Goal: Information Seeking & Learning: Find specific fact

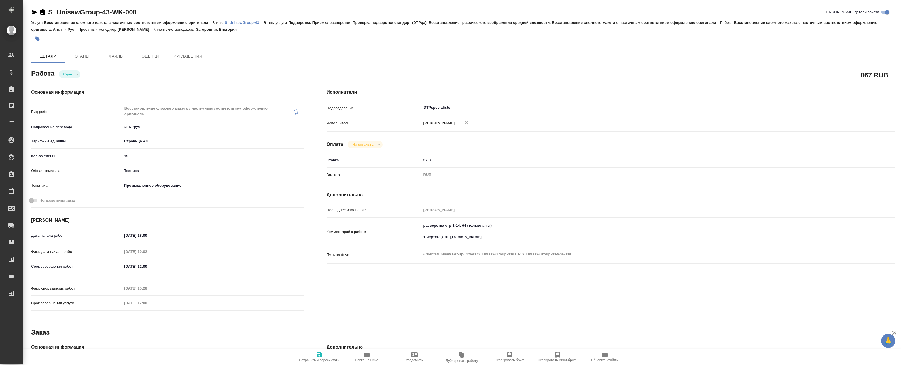
type textarea "x"
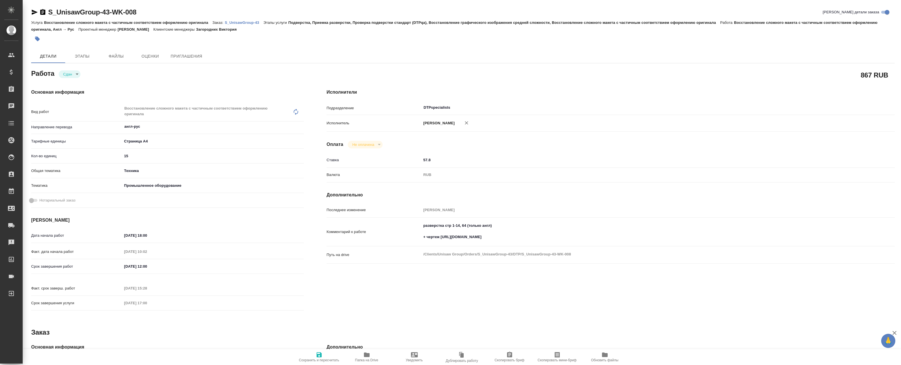
type textarea "x"
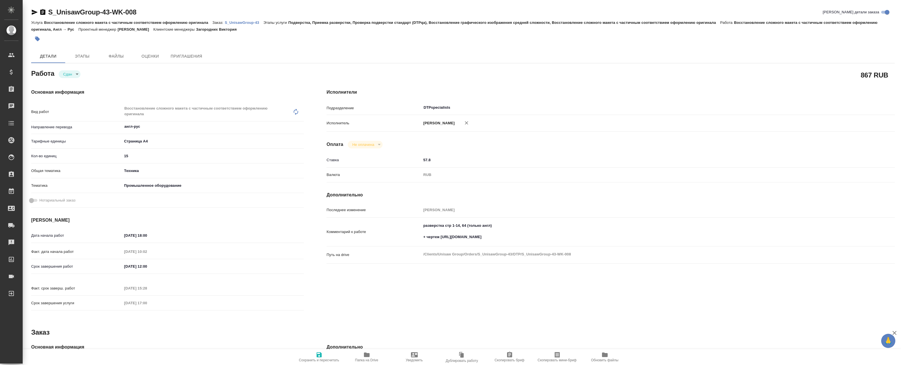
type textarea "x"
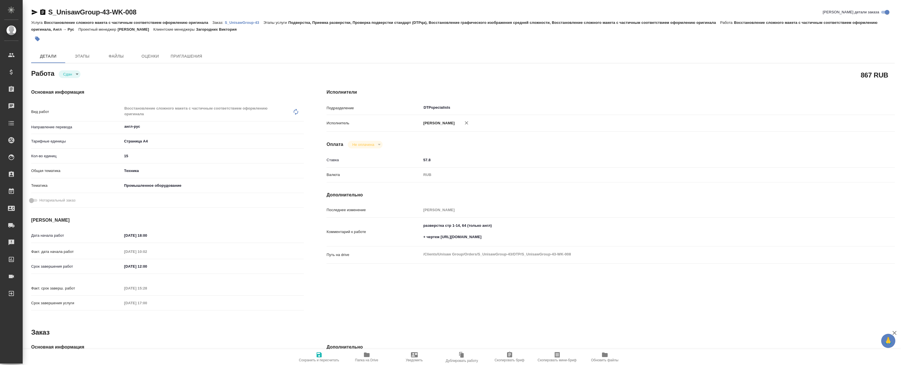
type textarea "x"
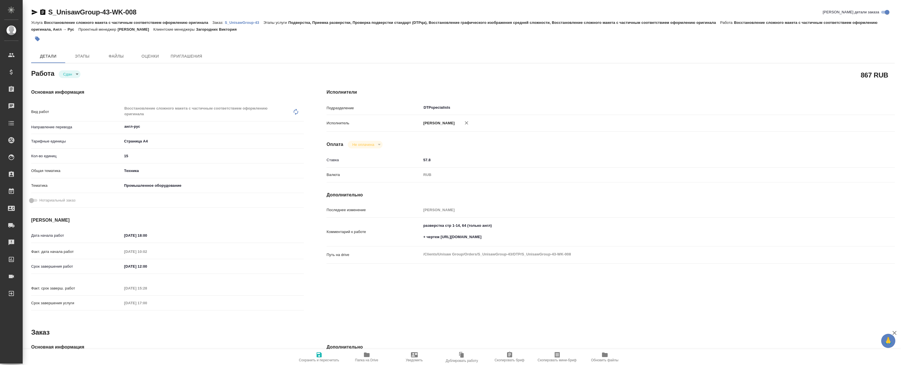
type textarea "x"
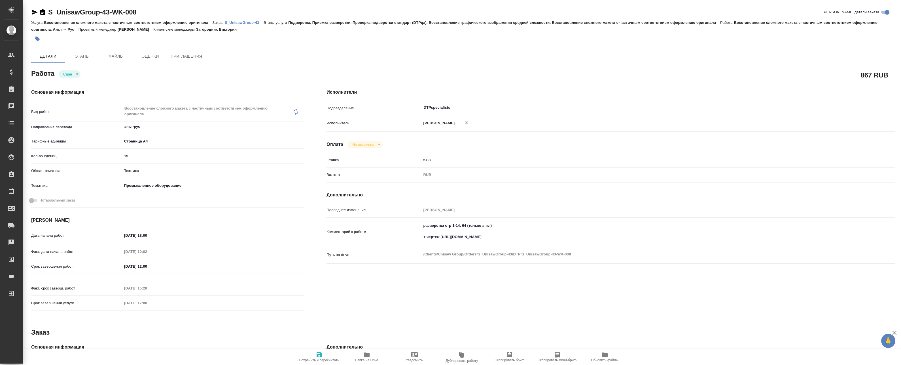
type textarea "x"
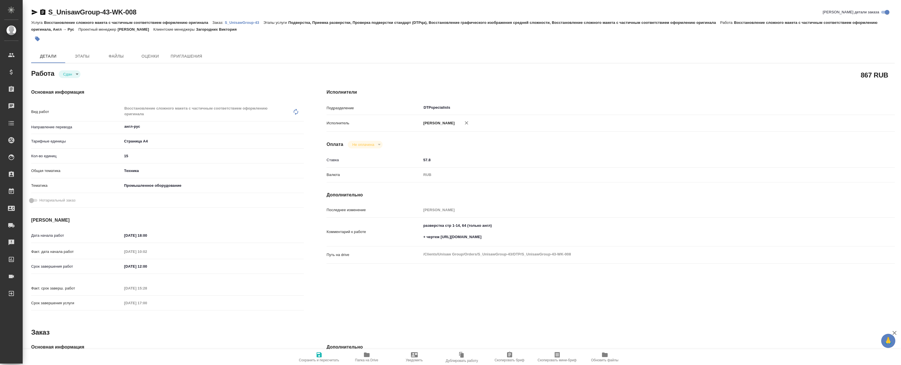
type textarea "x"
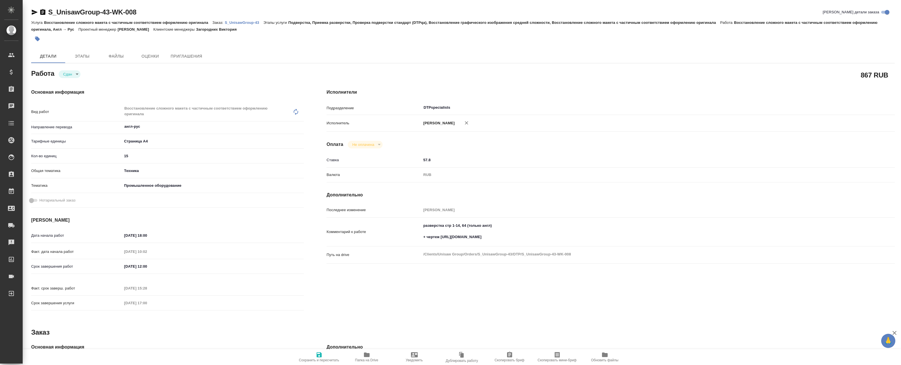
type textarea "x"
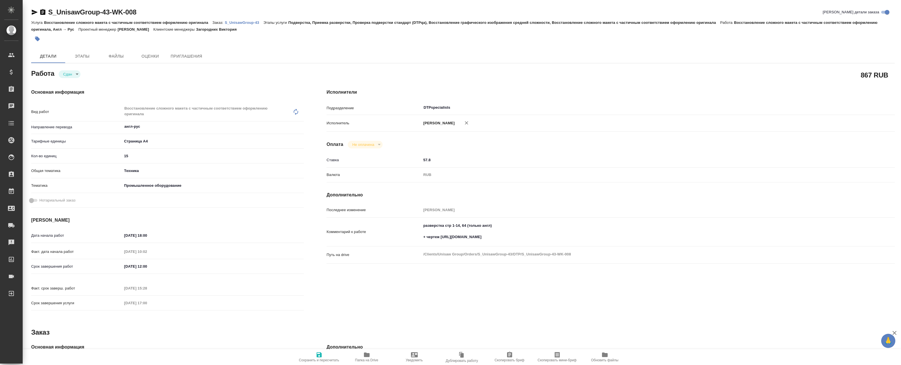
type textarea "x"
